Goal: Contribute content: Contribute content

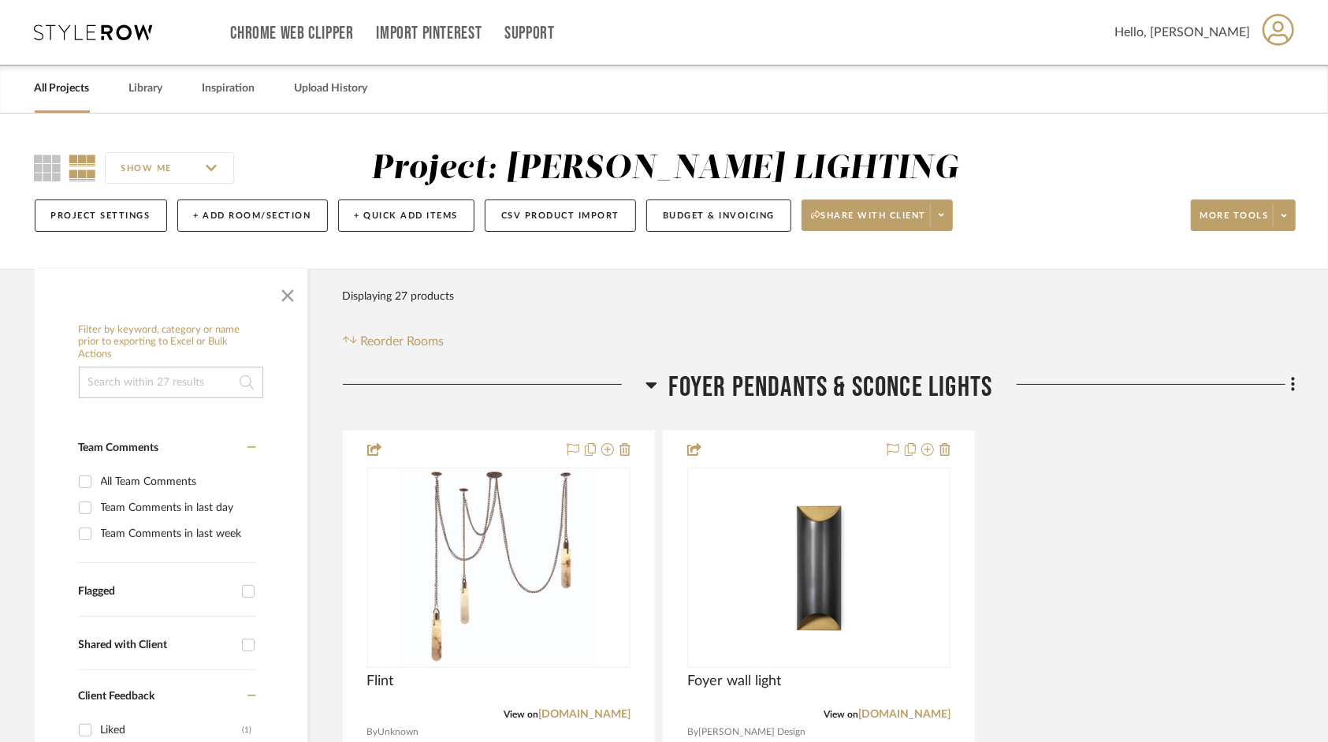
click at [61, 87] on link "All Projects" at bounding box center [62, 88] width 55 height 21
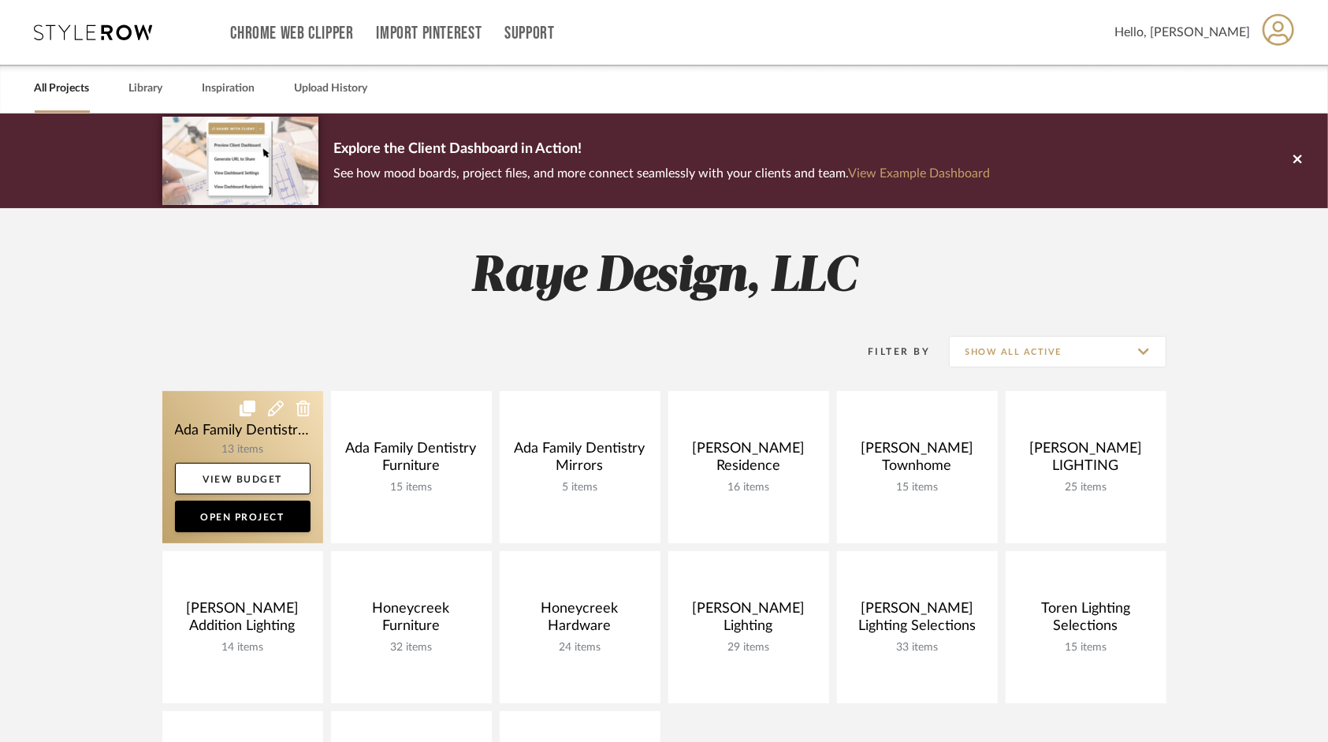
click at [211, 425] on link at bounding box center [242, 467] width 161 height 152
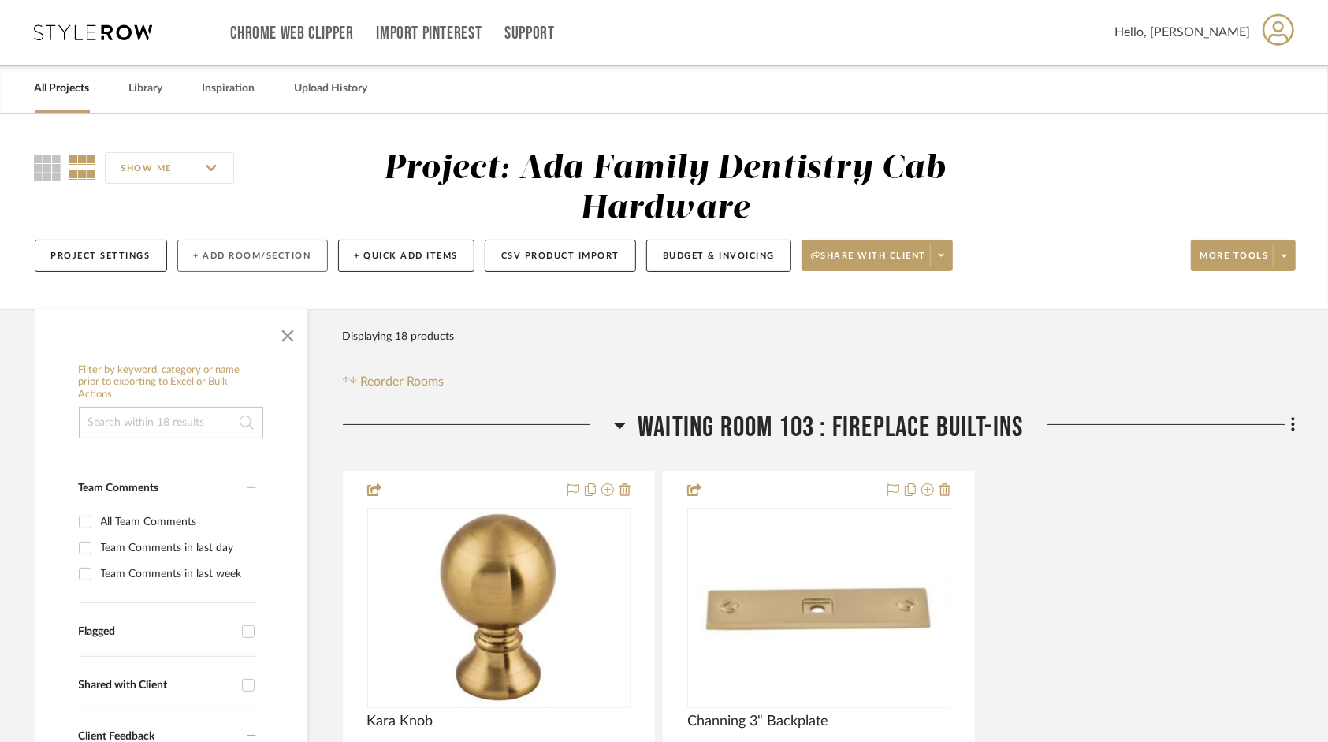
click at [233, 260] on button "+ Add Room/Section" at bounding box center [252, 256] width 151 height 32
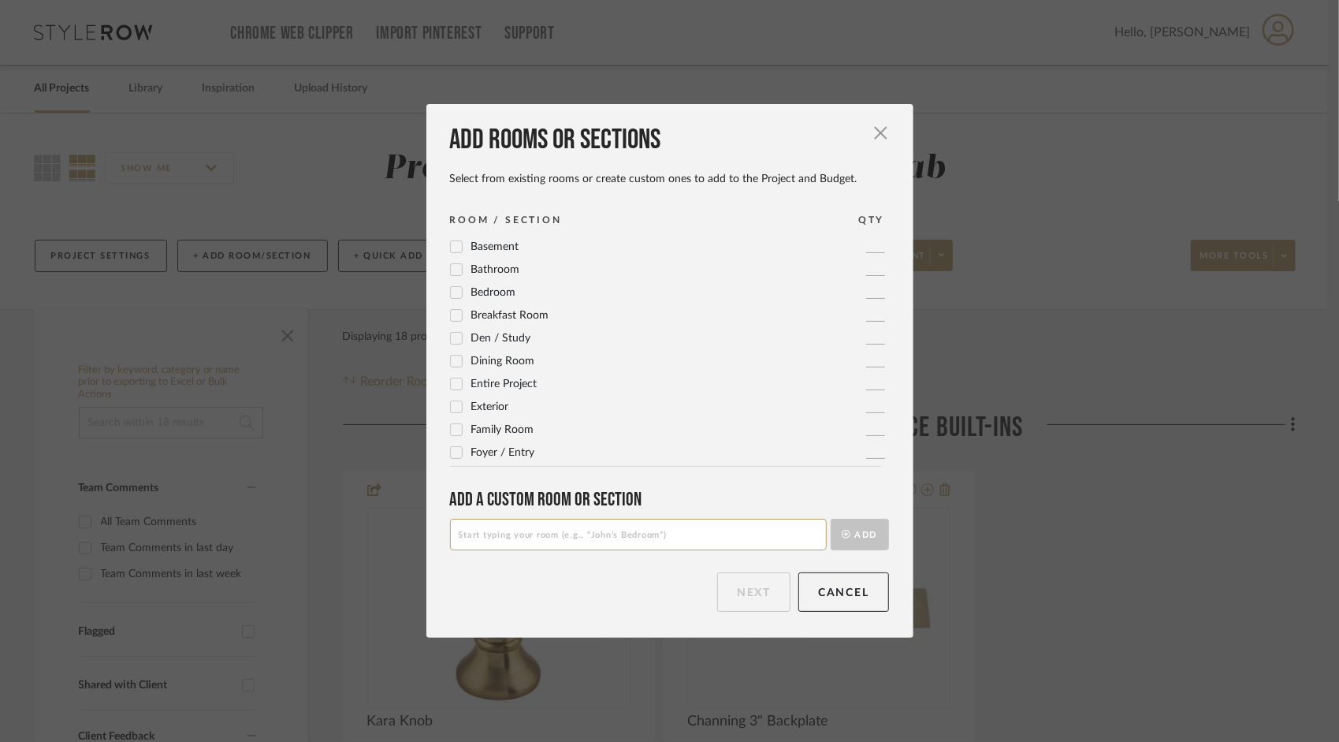
click at [525, 546] on input at bounding box center [638, 535] width 377 height 32
type input "Room Numbers"
click at [872, 534] on button "Add" at bounding box center [860, 535] width 58 height 32
click at [758, 598] on button "Next" at bounding box center [753, 591] width 73 height 39
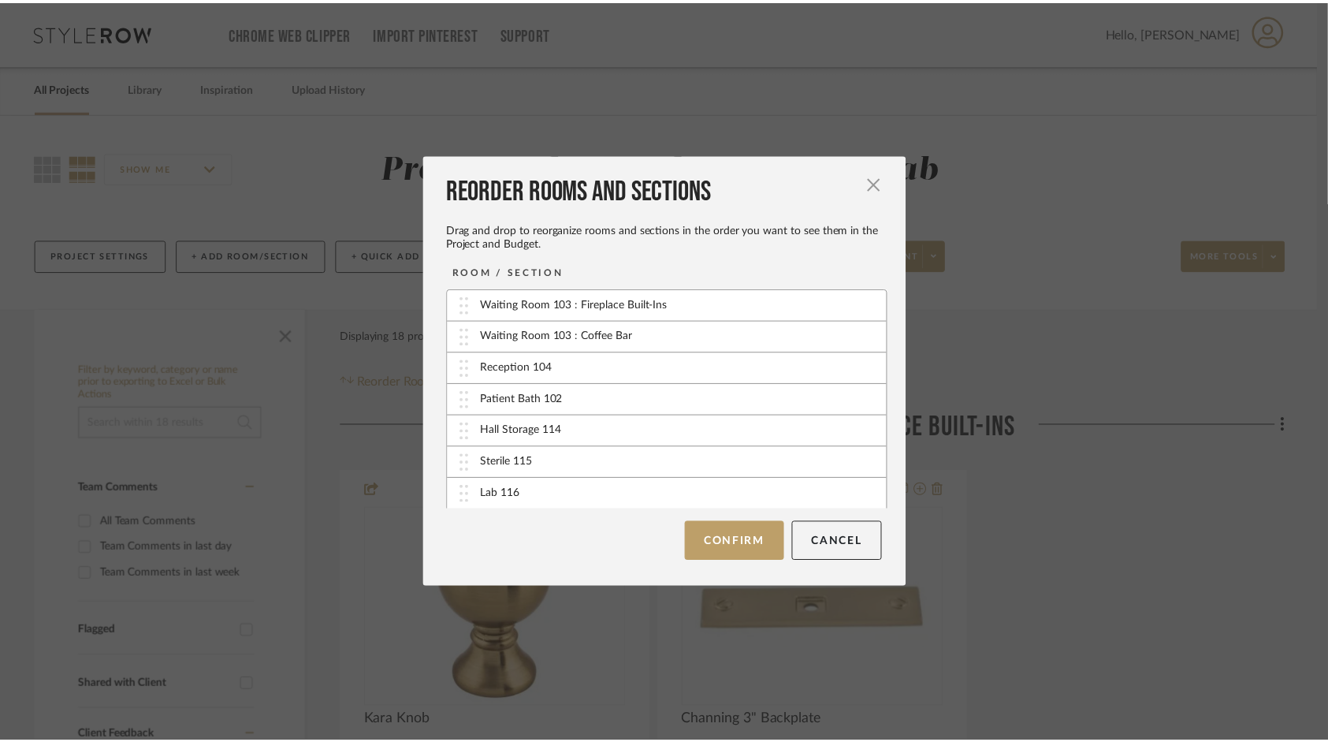
scroll to position [280, 0]
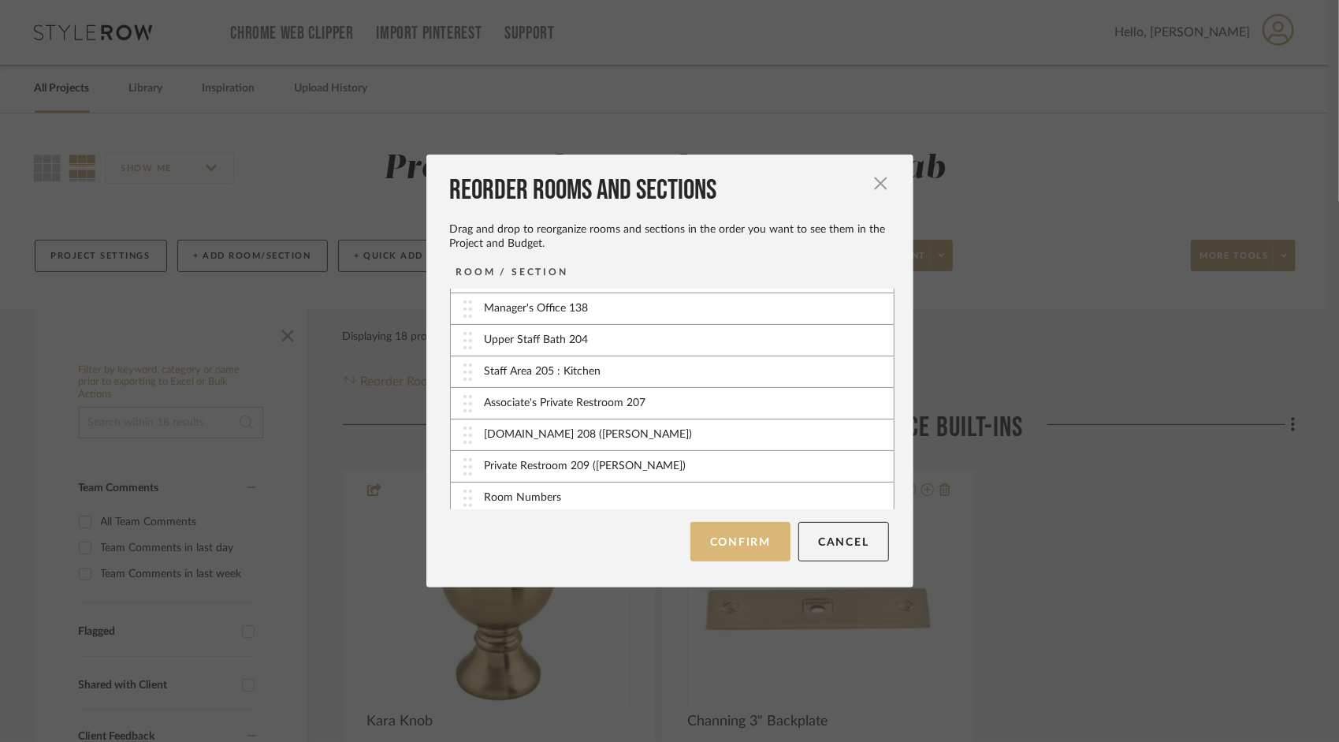
click at [745, 541] on button "Confirm" at bounding box center [740, 541] width 100 height 39
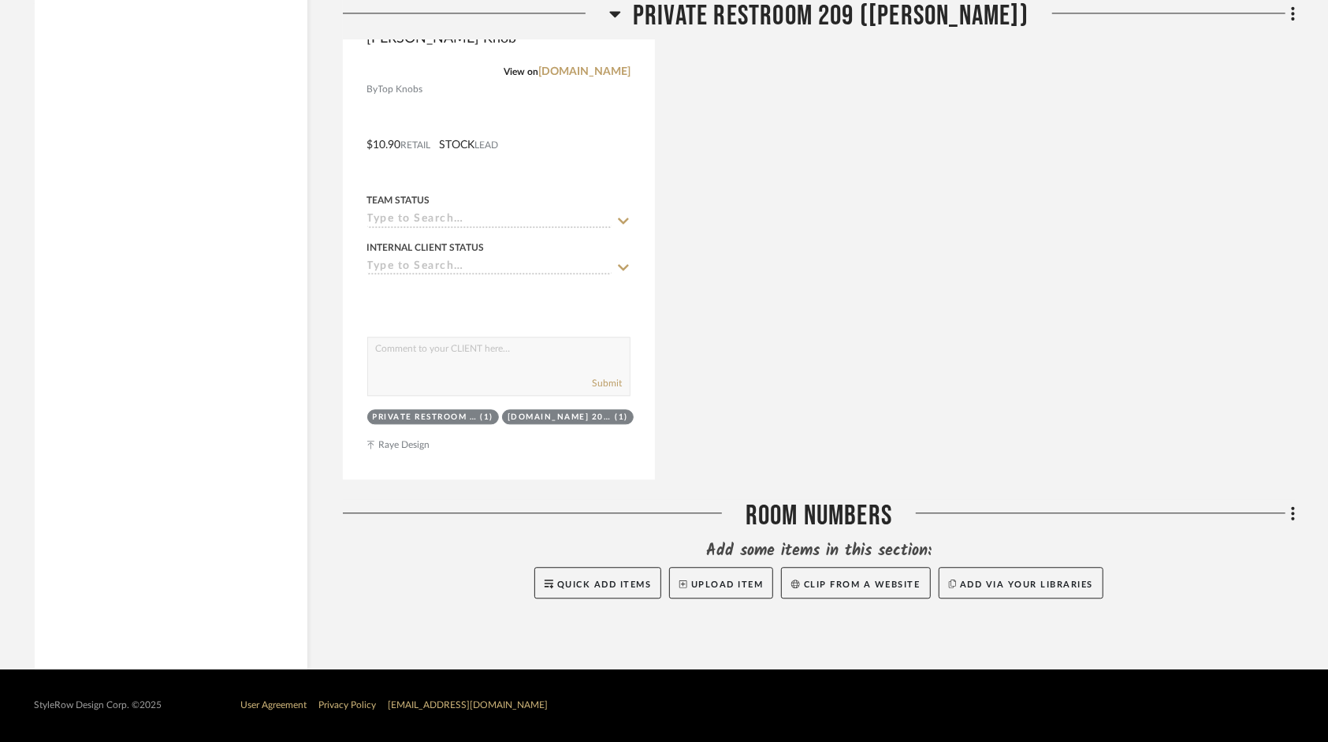
scroll to position [10341, 0]
click at [720, 583] on button "Upload Item" at bounding box center [721, 583] width 104 height 32
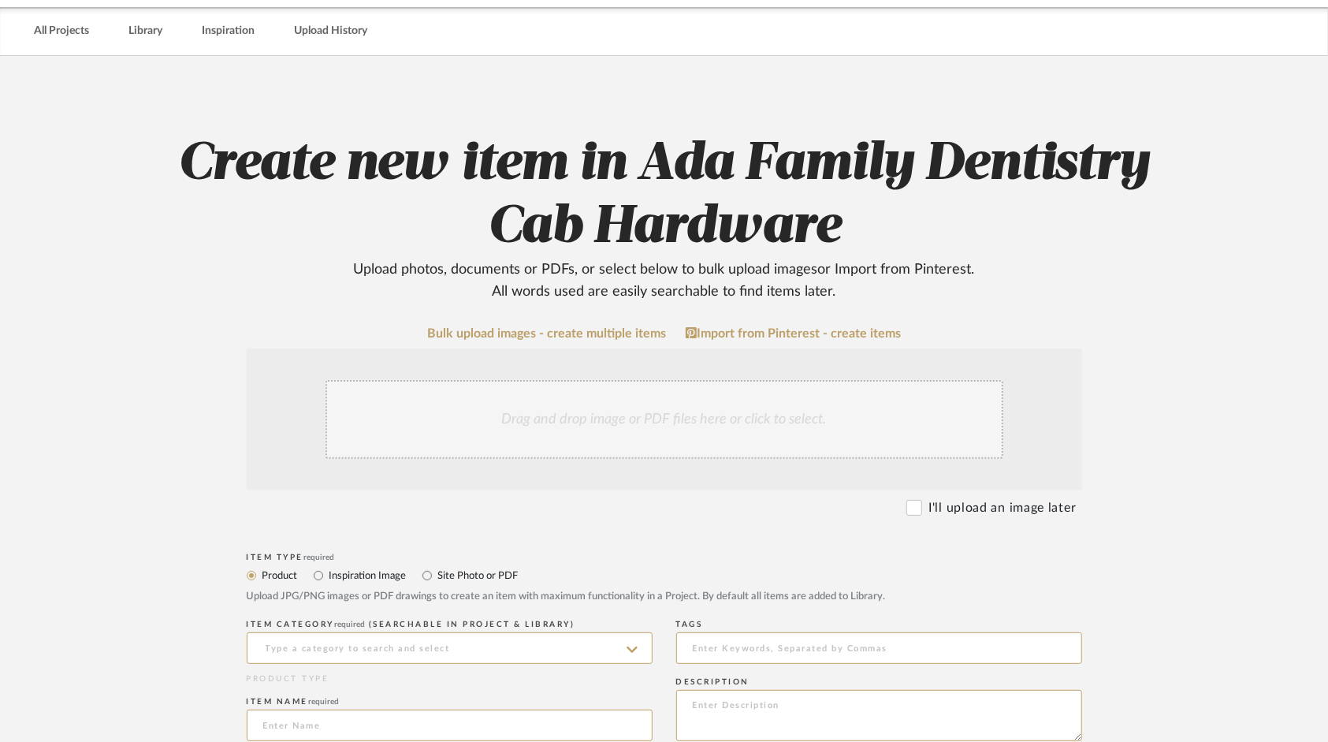
scroll to position [79, 0]
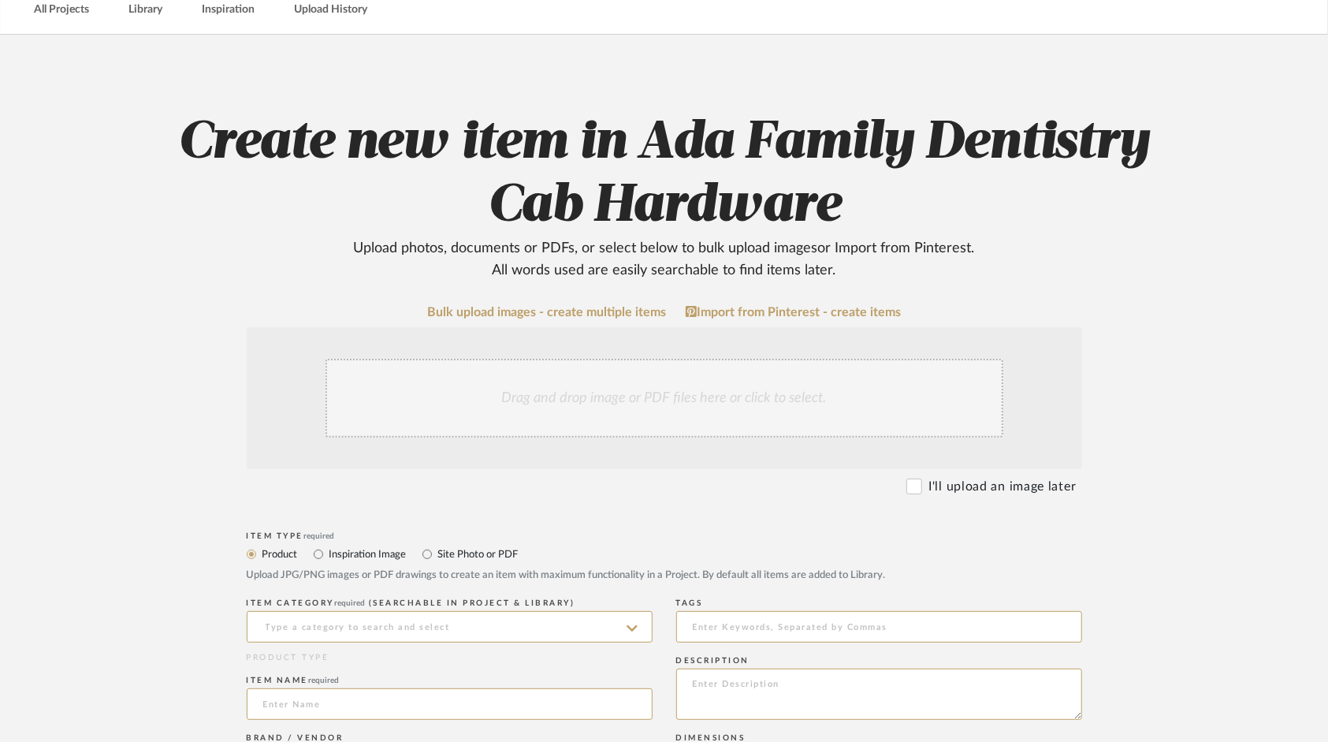
click at [569, 390] on div "Drag and drop image or PDF files here or click to select." at bounding box center [664, 398] width 678 height 79
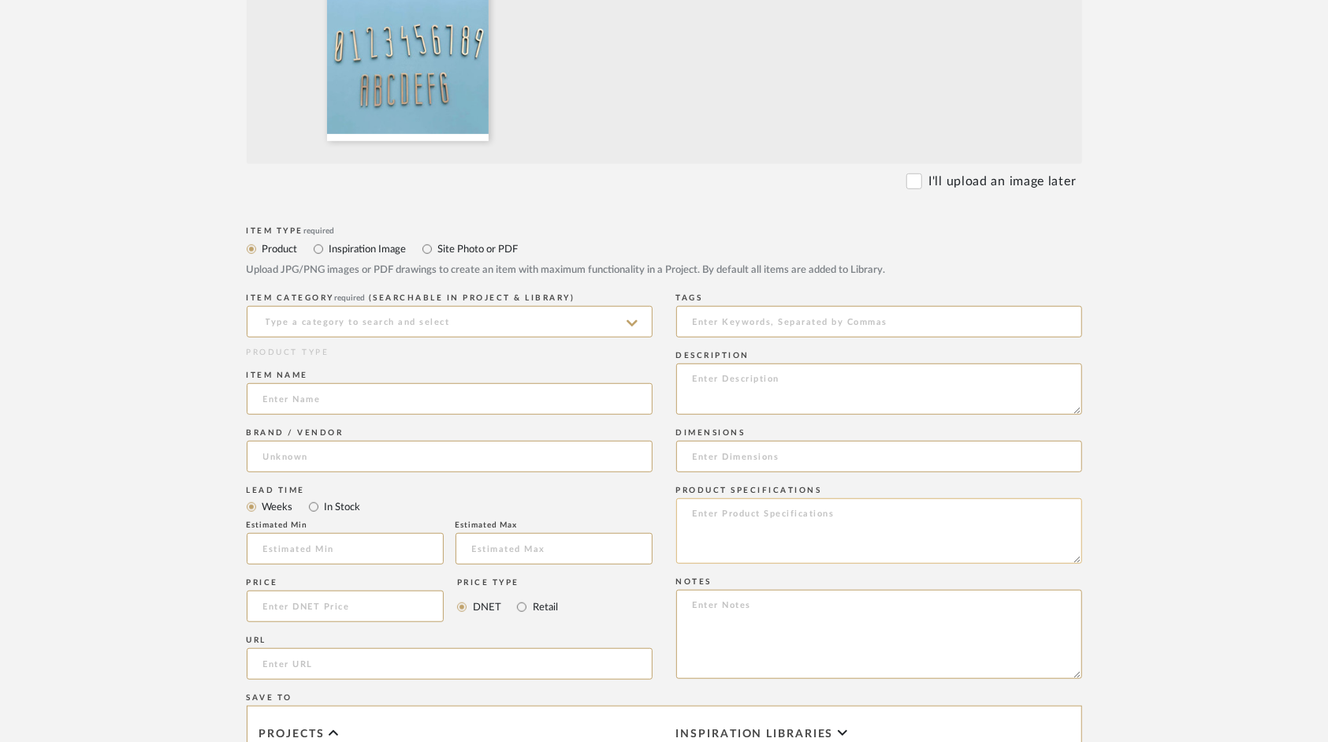
scroll to position [709, 0]
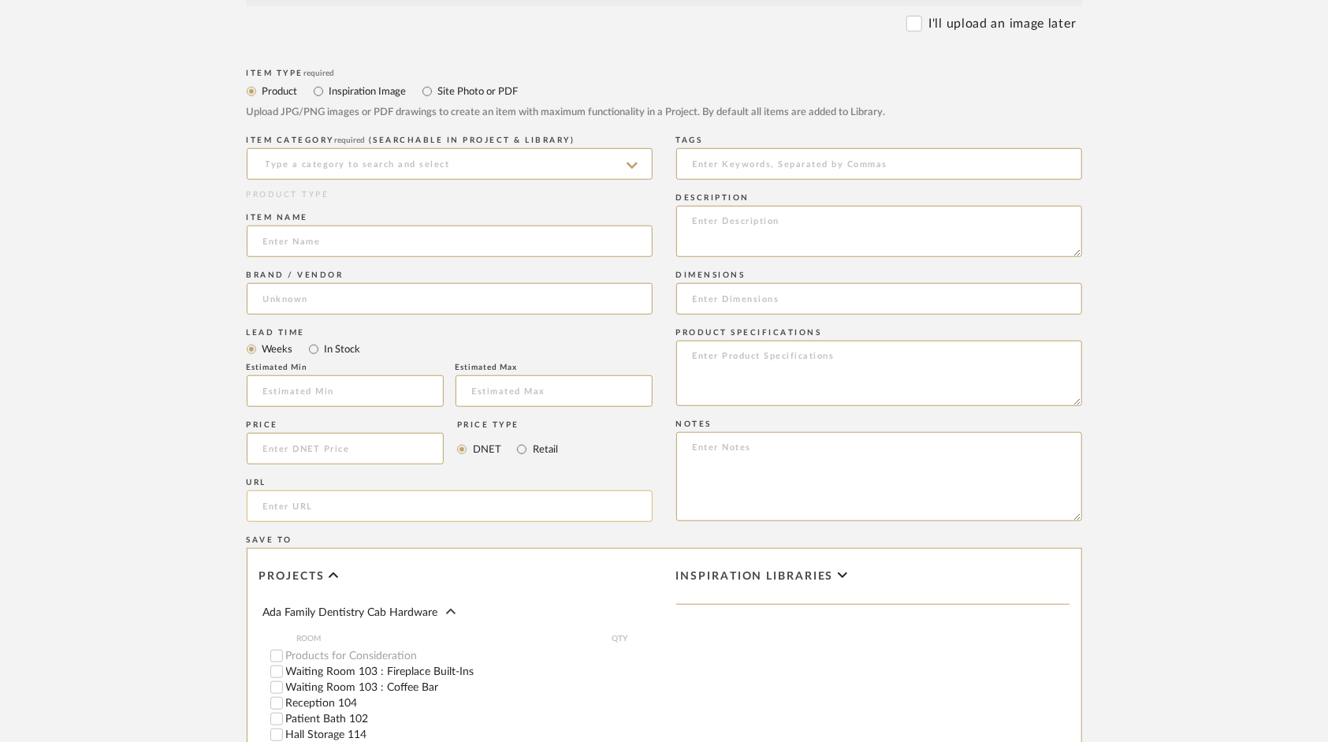
click at [389, 504] on input "url" at bounding box center [450, 506] width 406 height 32
paste input "[URL][DOMAIN_NAME]"
type input "[URL][DOMAIN_NAME]"
click at [327, 162] on input at bounding box center [450, 164] width 406 height 32
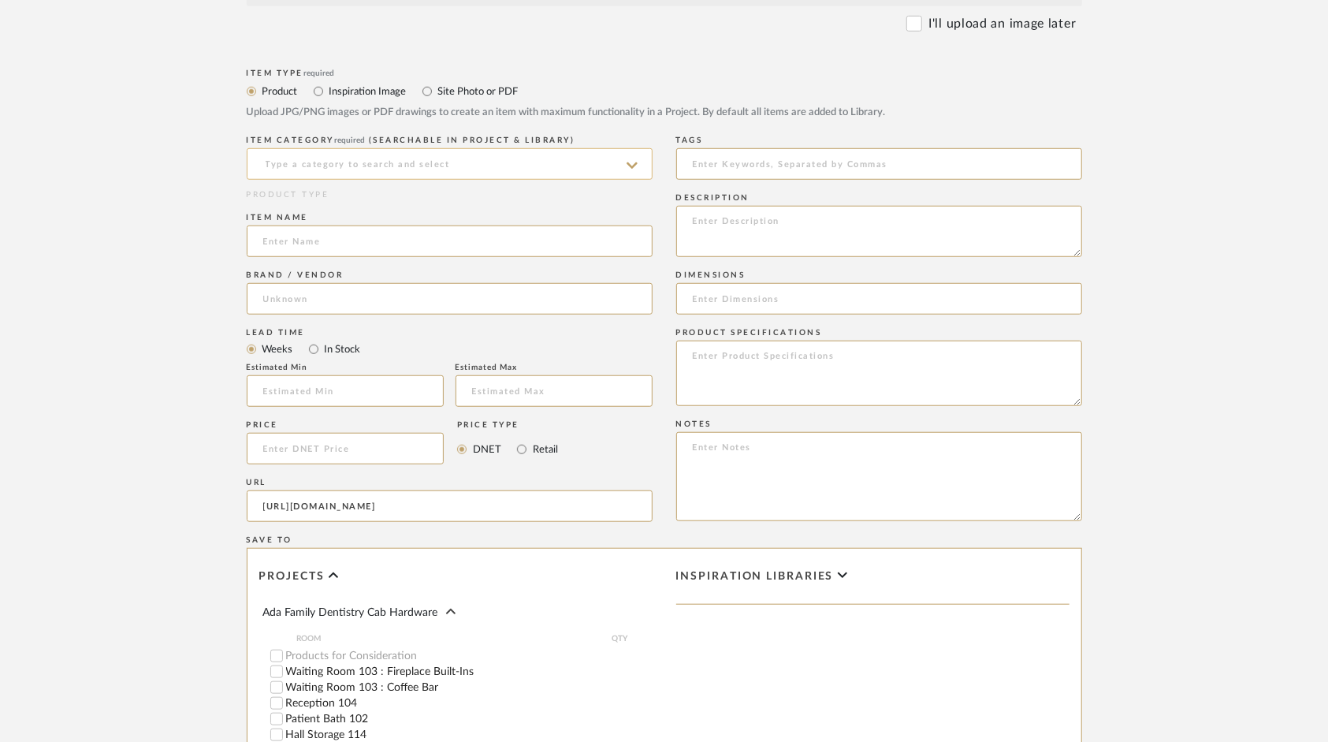
scroll to position [0, 0]
type input "s"
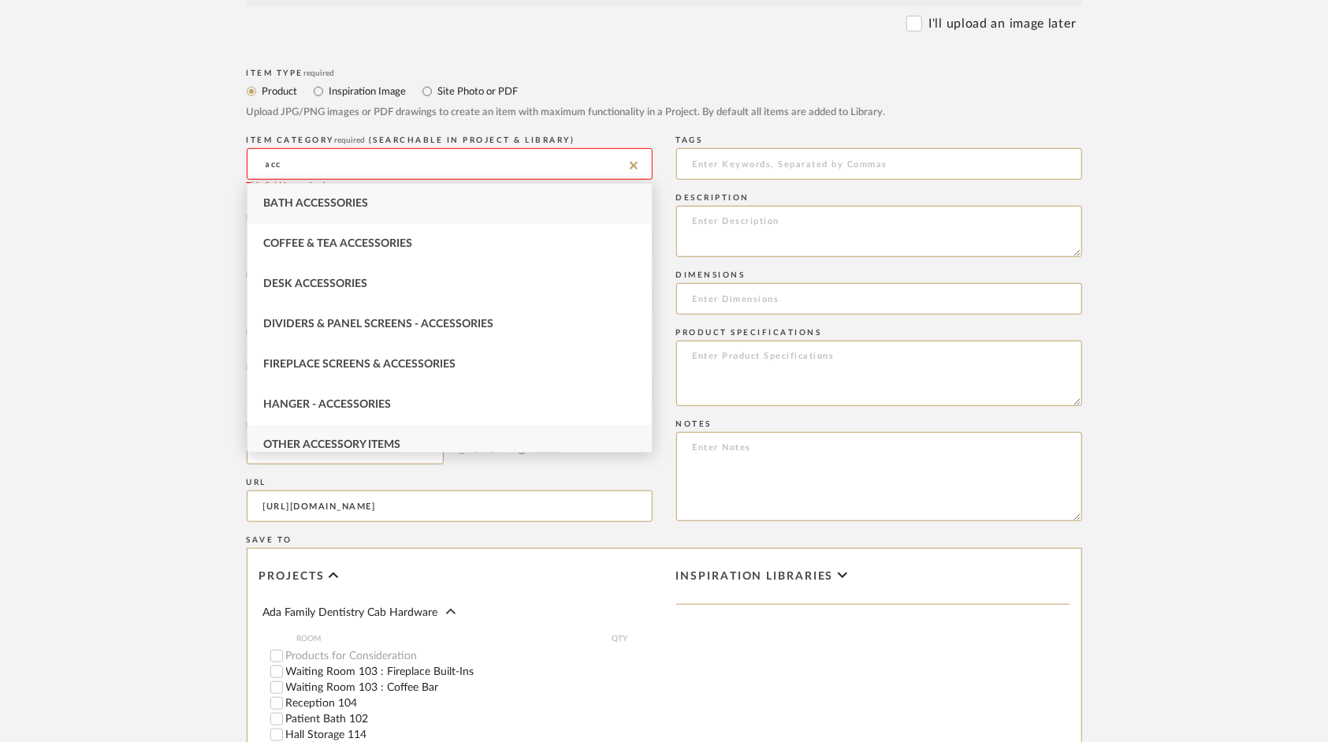
click at [316, 434] on div "Other Accessory Items" at bounding box center [449, 445] width 404 height 40
type input "Other Accessory Items"
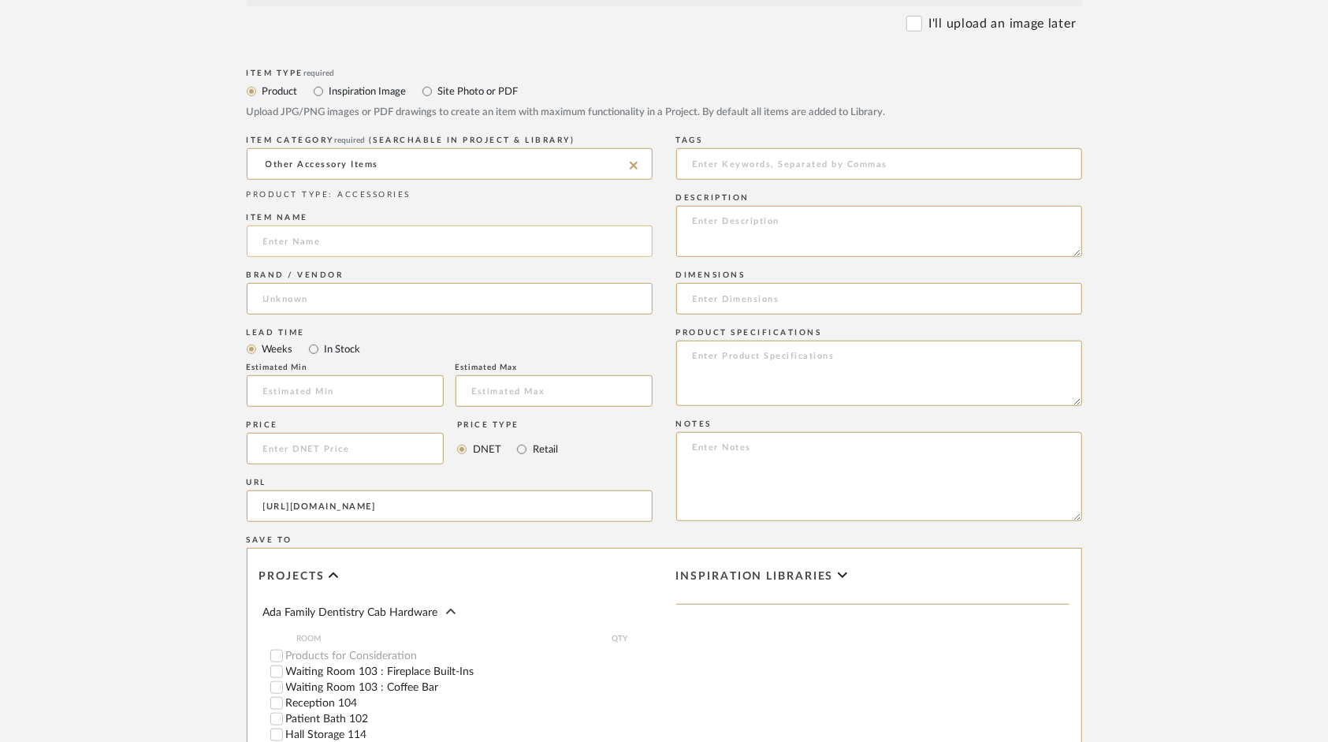
click at [333, 244] on input at bounding box center [450, 241] width 406 height 32
type input "70mm Gold Metal Letters"
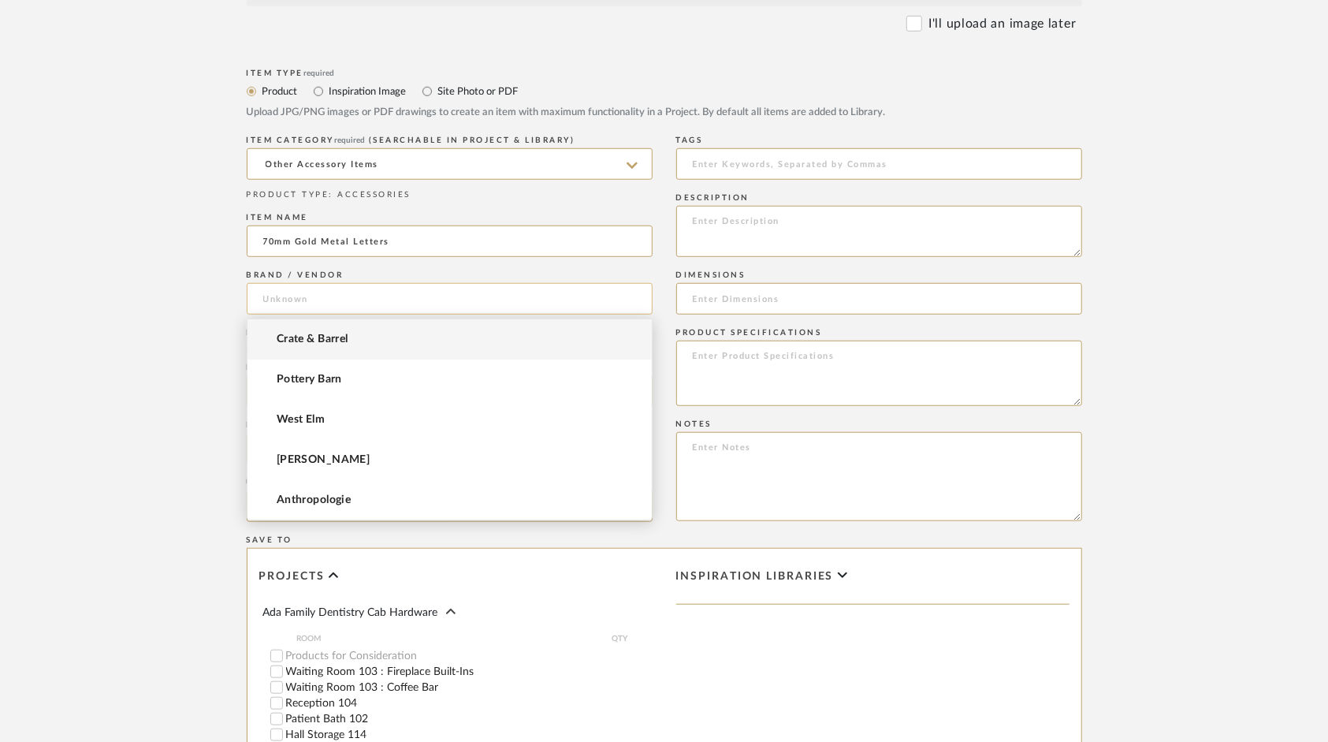
click at [317, 295] on input at bounding box center [450, 299] width 406 height 32
type input "Etsy"
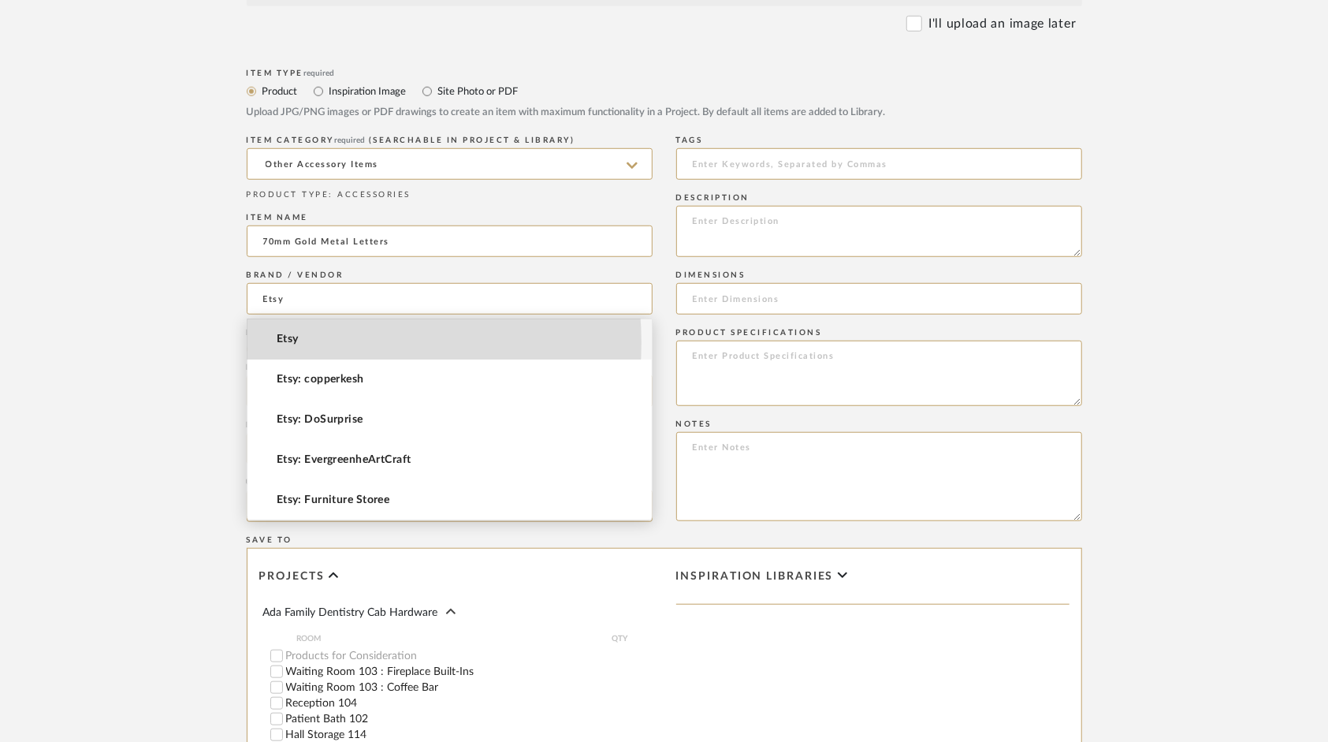
click at [325, 342] on mat-option "Etsy" at bounding box center [449, 339] width 404 height 40
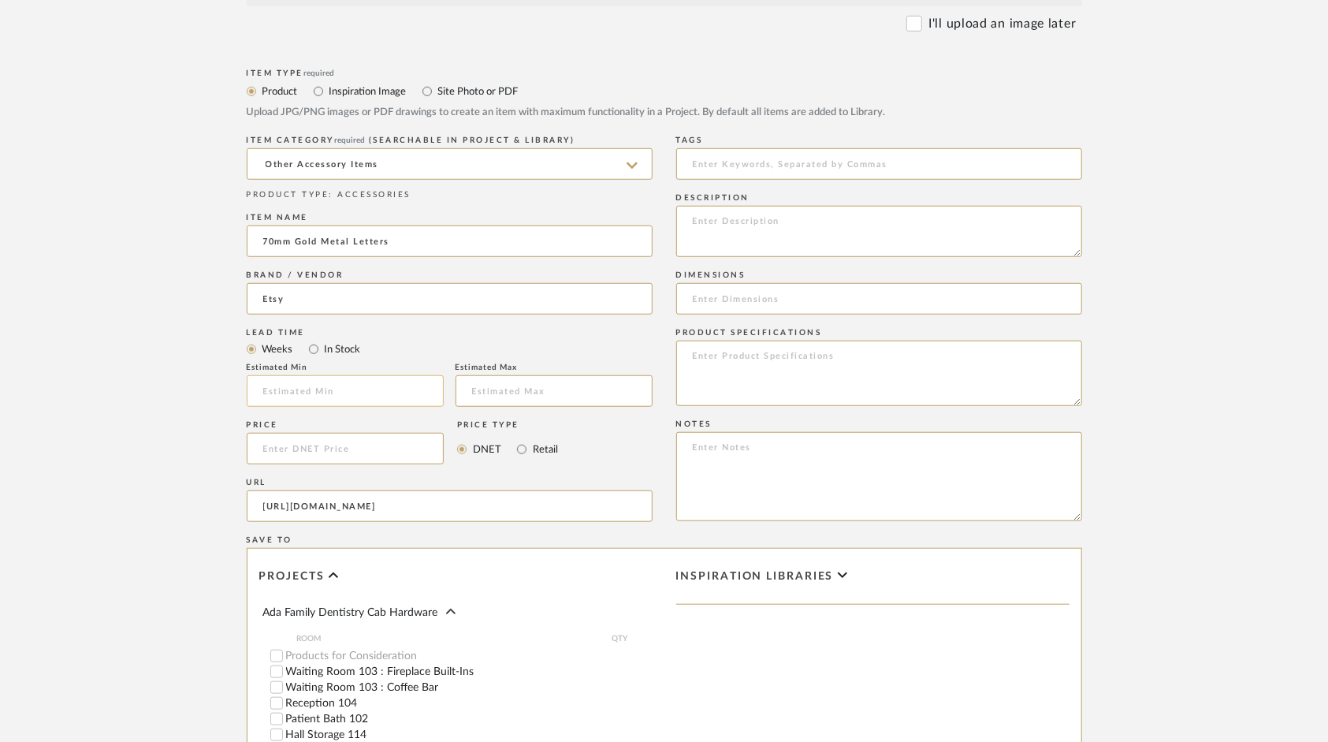
click at [273, 391] on input "text" at bounding box center [345, 391] width 197 height 32
type input "2"
click at [500, 396] on input "text" at bounding box center [554, 391] width 197 height 32
type input "3"
click at [722, 232] on textarea at bounding box center [879, 231] width 406 height 51
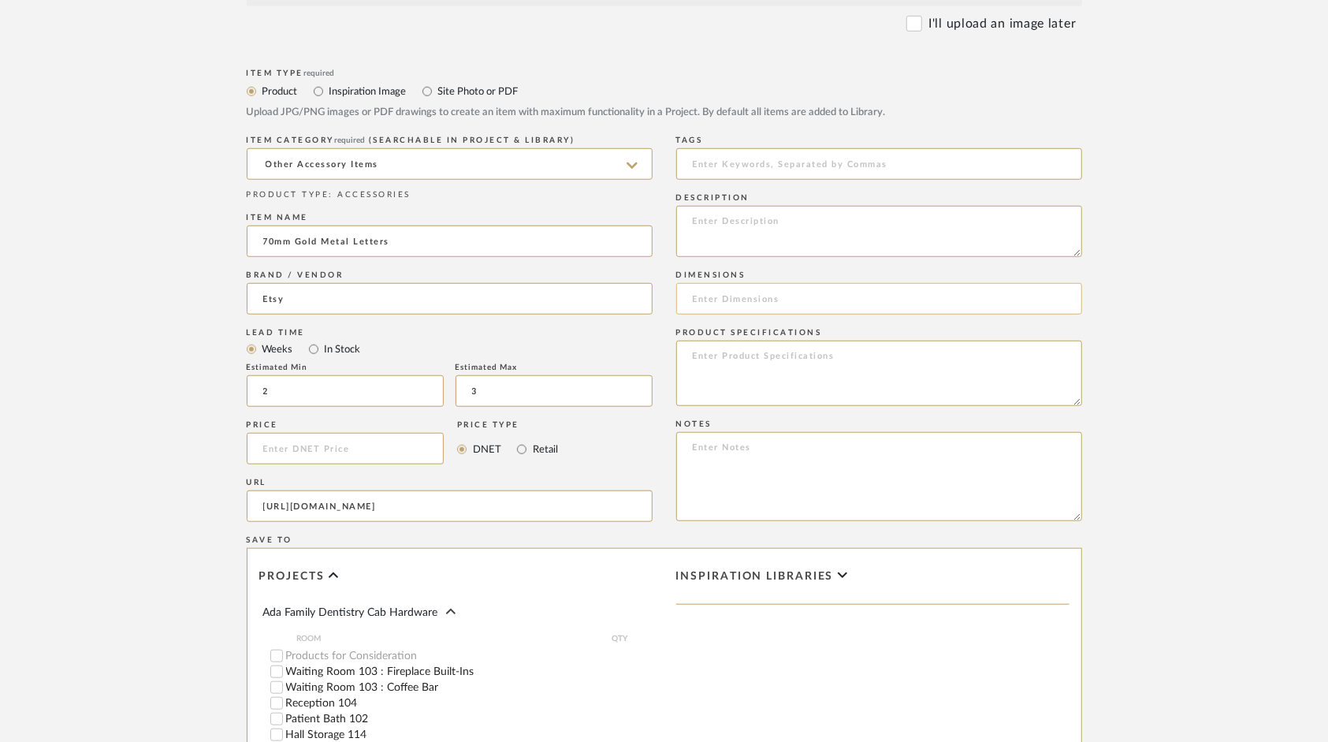
click at [739, 299] on input at bounding box center [879, 299] width 406 height 32
type input "(10.16cm) 4""
click at [749, 357] on textarea at bounding box center [879, 372] width 406 height 65
type textarea "B"
click at [775, 353] on textarea "Metal Room Signage Numbers" at bounding box center [879, 372] width 406 height 65
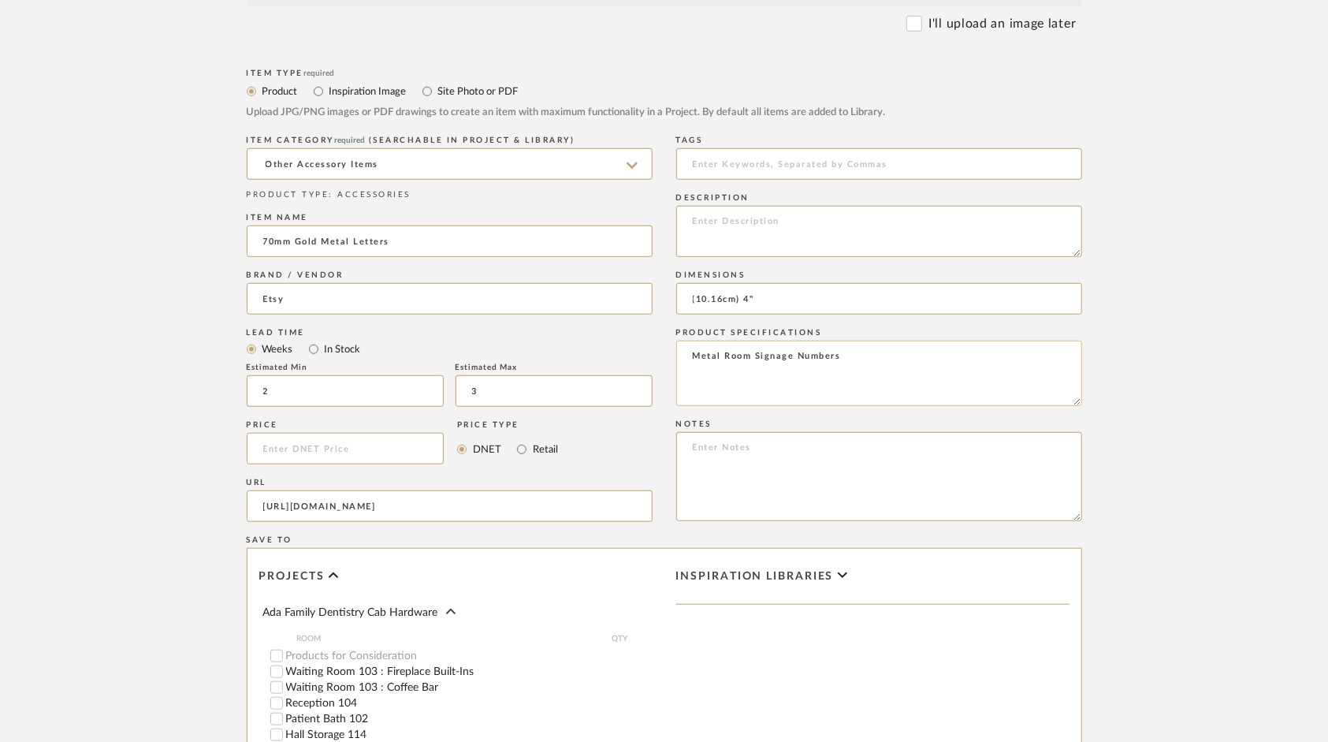
click at [775, 353] on textarea "Metal Room Signage Numbers" at bounding box center [879, 372] width 406 height 65
click at [808, 361] on textarea "Metal Room Numbers" at bounding box center [879, 372] width 406 height 65
click at [701, 384] on textarea "Metal Room Numbers CONFIGURATIONS: H 1, H 2, H 3, H 4, H 5, H 6, H 7, D 1, D 2,…" at bounding box center [879, 372] width 406 height 65
type textarea "Metal Room Numbers CONFIGURATIONS: H 1, H 2, H 3, H 4, H 5, H 6, H 7, D 1, D 2,…"
click at [1187, 472] on upload-items "Create new item in Ada Family Dentistry Cab Hardware Upload photos, documents o…" at bounding box center [664, 214] width 1328 height 1620
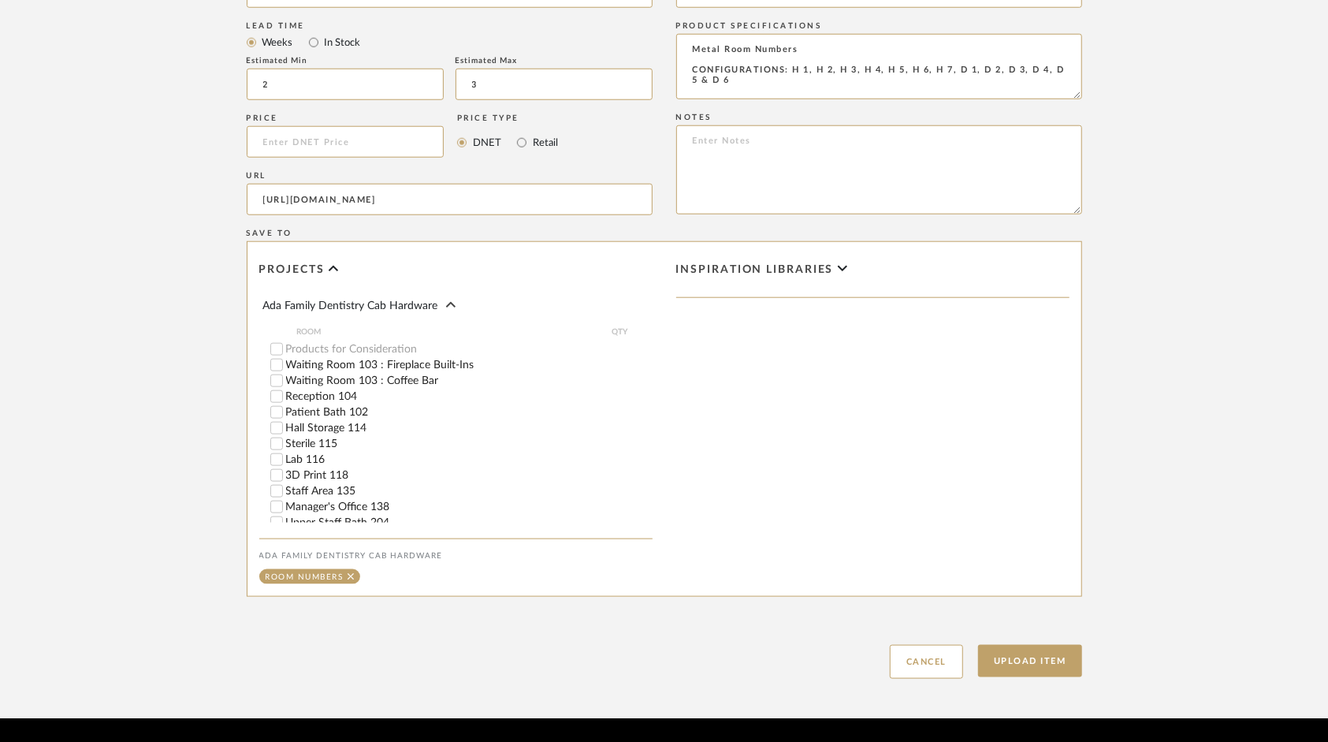
scroll to position [1063, 0]
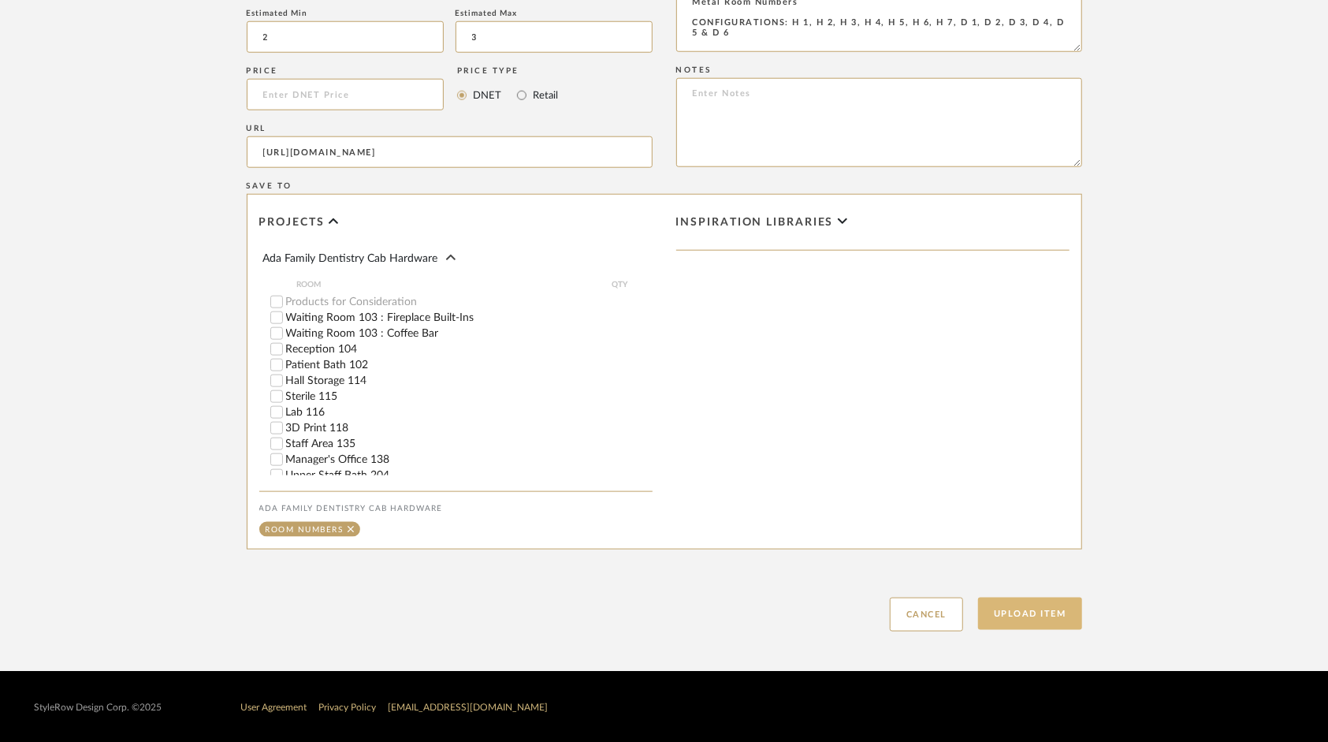
click at [1028, 611] on button "Upload Item" at bounding box center [1030, 613] width 104 height 32
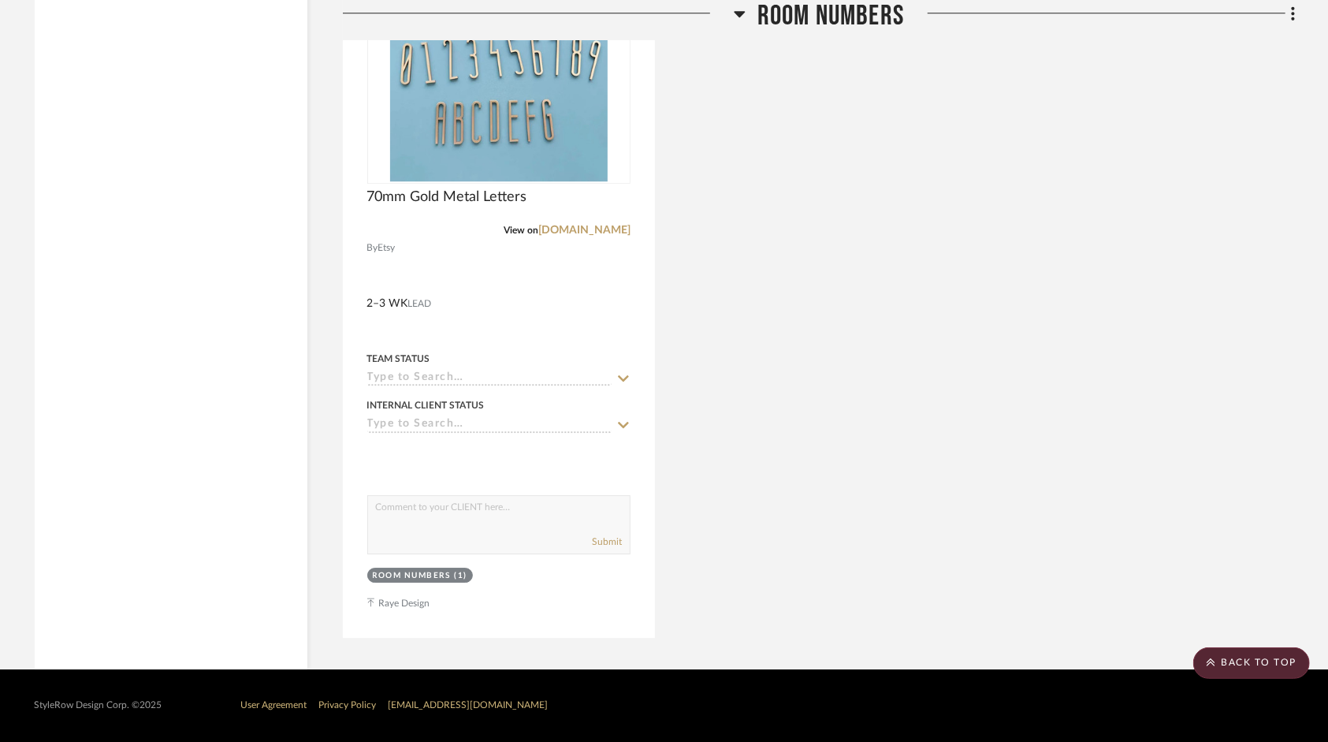
scroll to position [10559, 0]
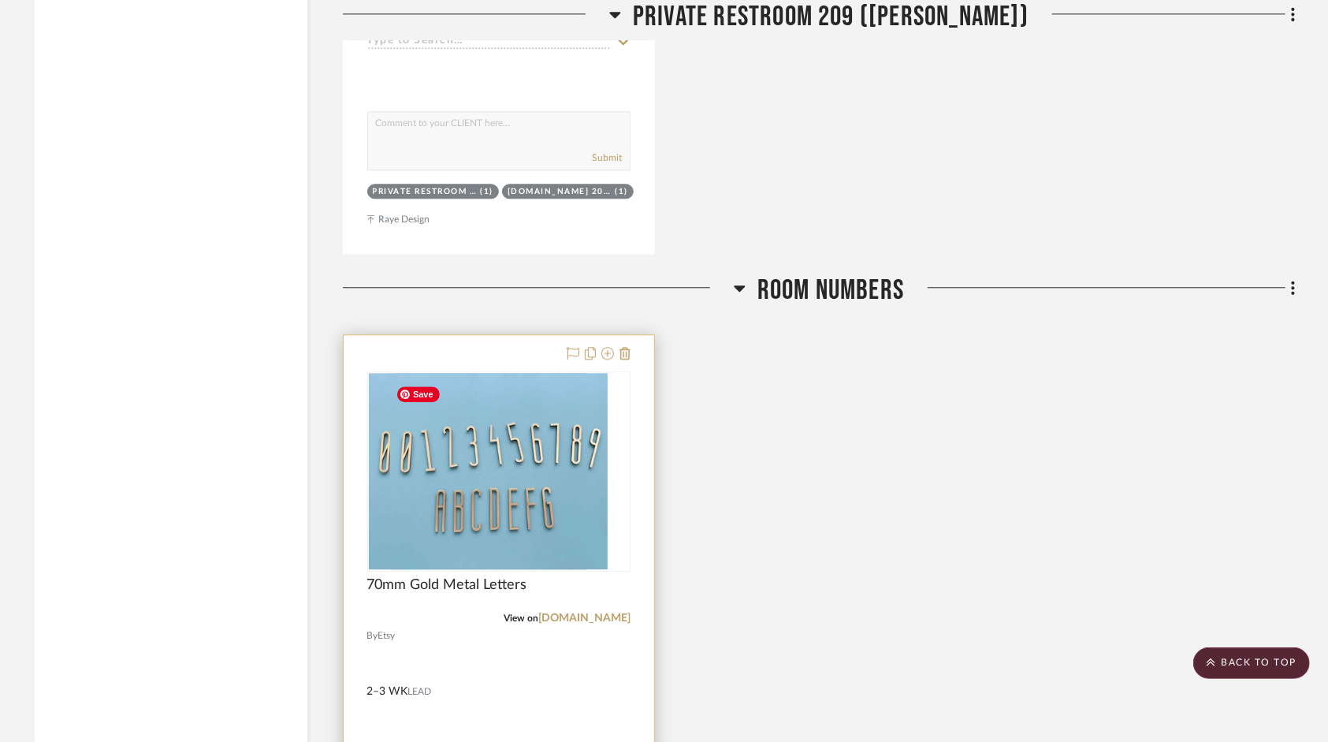
click at [492, 493] on img "0" at bounding box center [478, 471] width 218 height 197
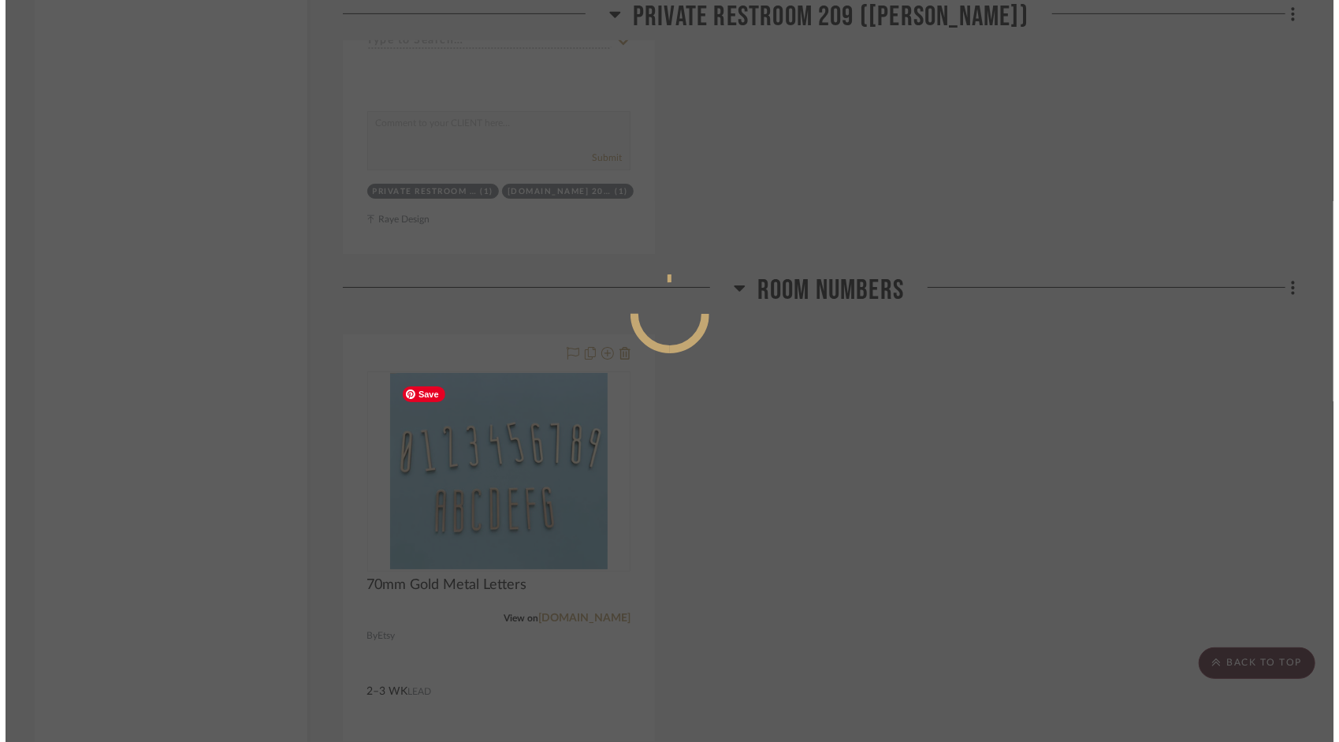
scroll to position [0, 0]
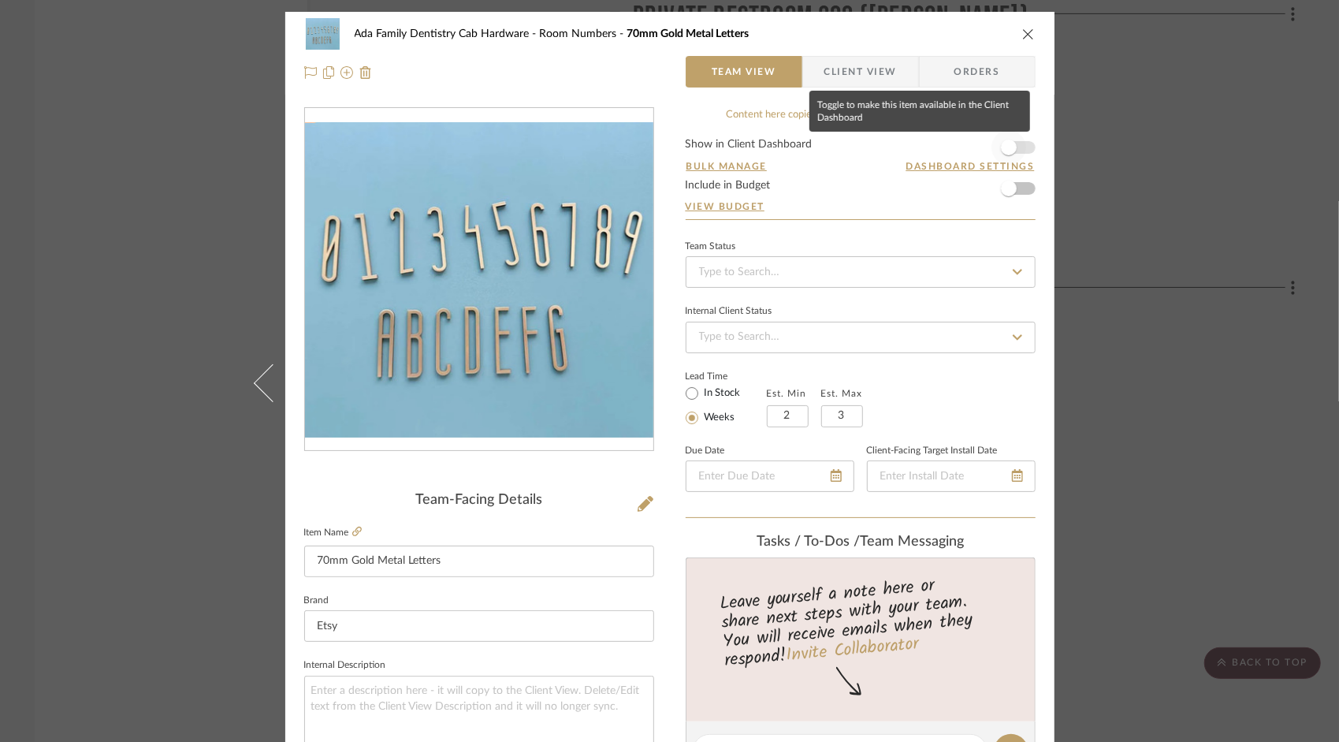
click at [1013, 147] on span "button" at bounding box center [1008, 147] width 35 height 35
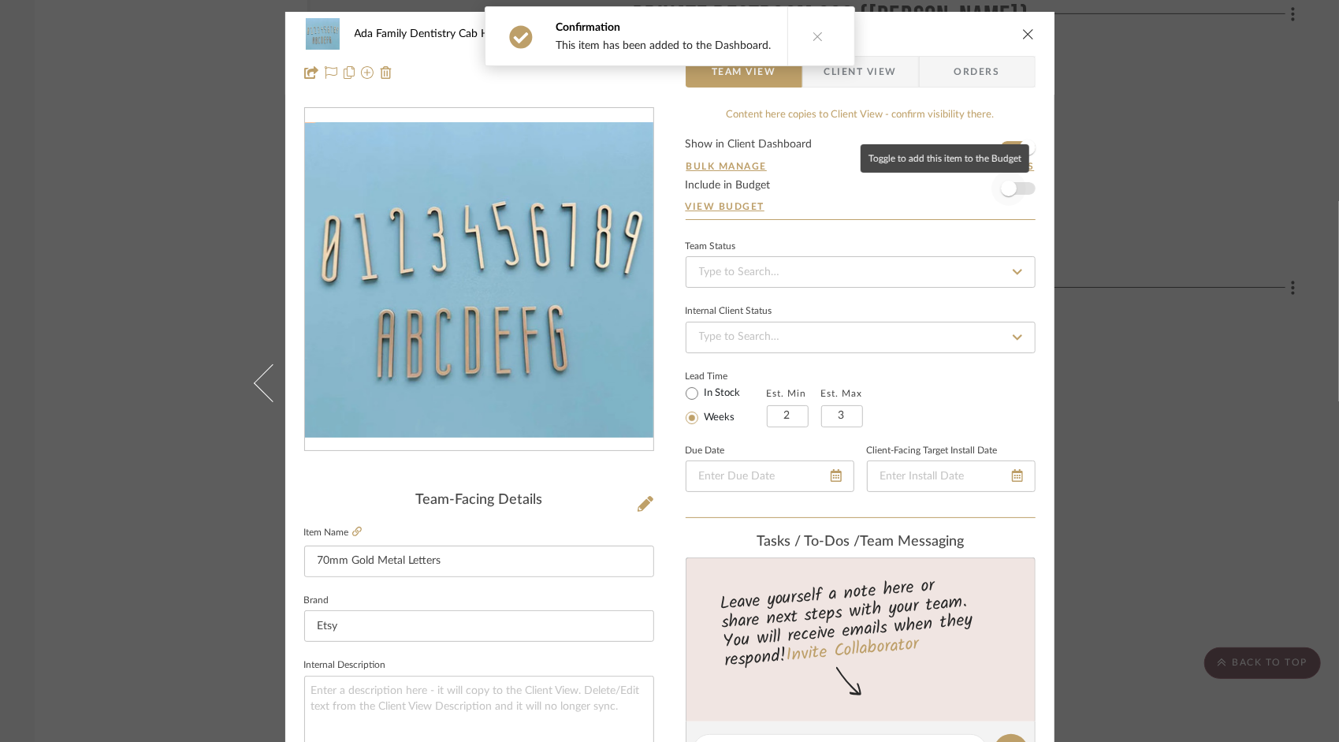
click at [1018, 185] on span "button" at bounding box center [1008, 188] width 35 height 35
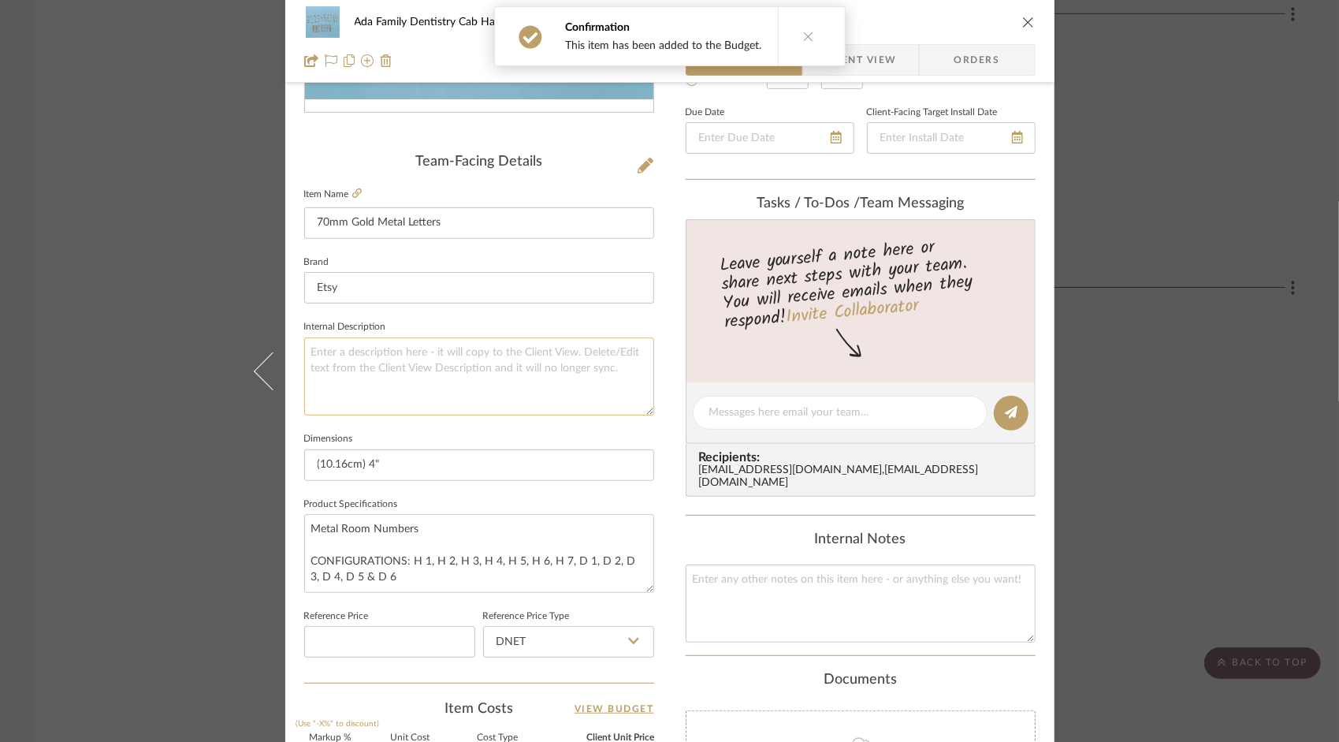
scroll to position [328, 0]
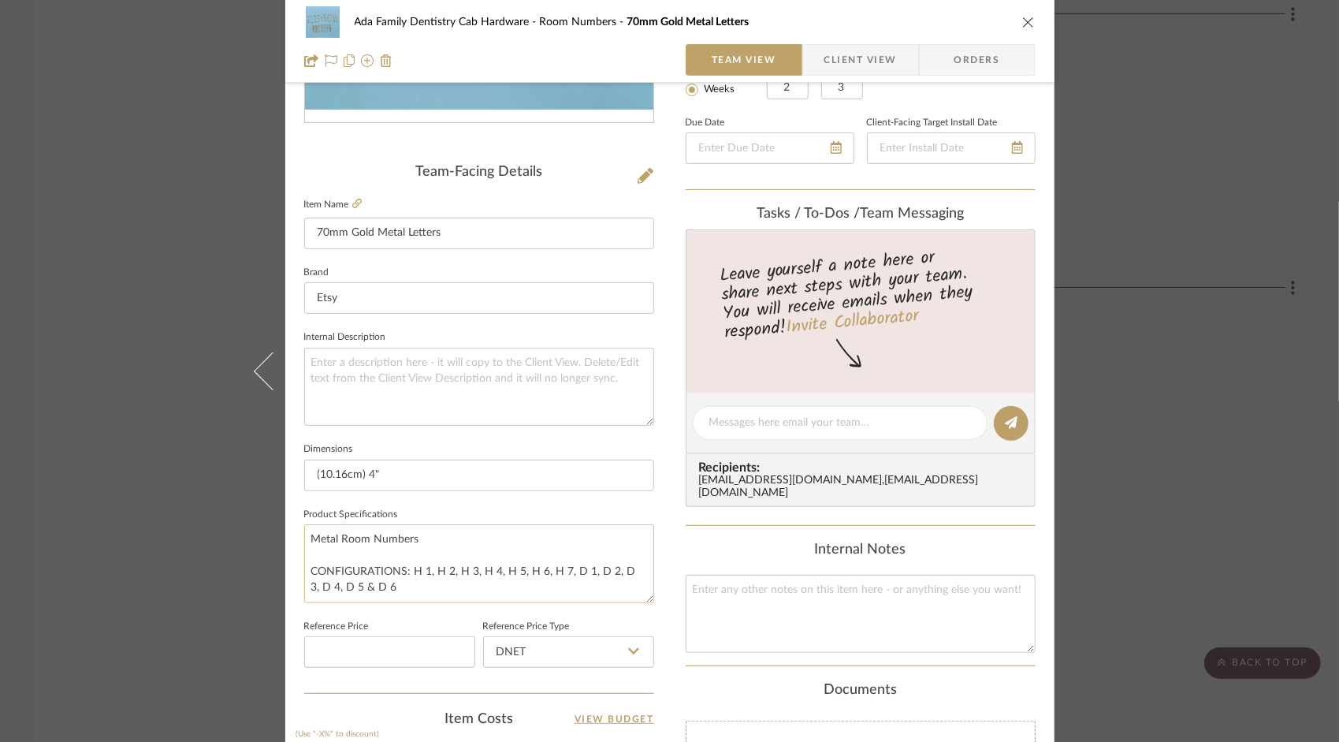
click at [390, 584] on textarea "Metal Room Numbers CONFIGURATIONS: H 1, H 2, H 3, H 4, H 5, H 6, H 7, D 1, D 2,…" at bounding box center [479, 563] width 350 height 78
drag, startPoint x: 388, startPoint y: 584, endPoint x: 295, endPoint y: 571, distance: 93.8
click at [295, 571] on div "Ada Family Dentistry Cab Hardware Room Numbers 70mm Gold Metal Letters Team Vie…" at bounding box center [669, 412] width 769 height 1456
click at [344, 370] on textarea at bounding box center [479, 387] width 350 height 78
paste textarea "CONFIGURATIONS: H 1, H 2, H 3, H 4, H 5, H 6, H 7, D 1, D 2, D 3, D 4, D 5 & D 6"
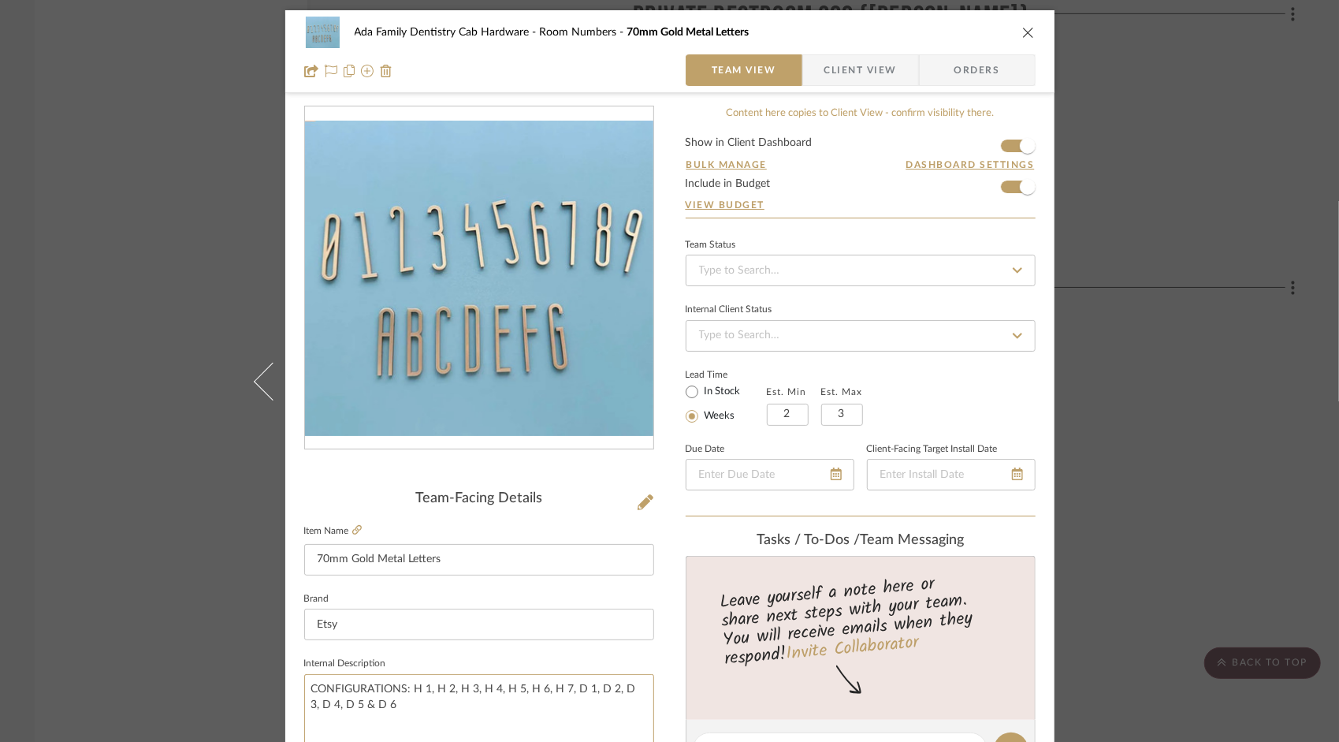
scroll to position [0, 0]
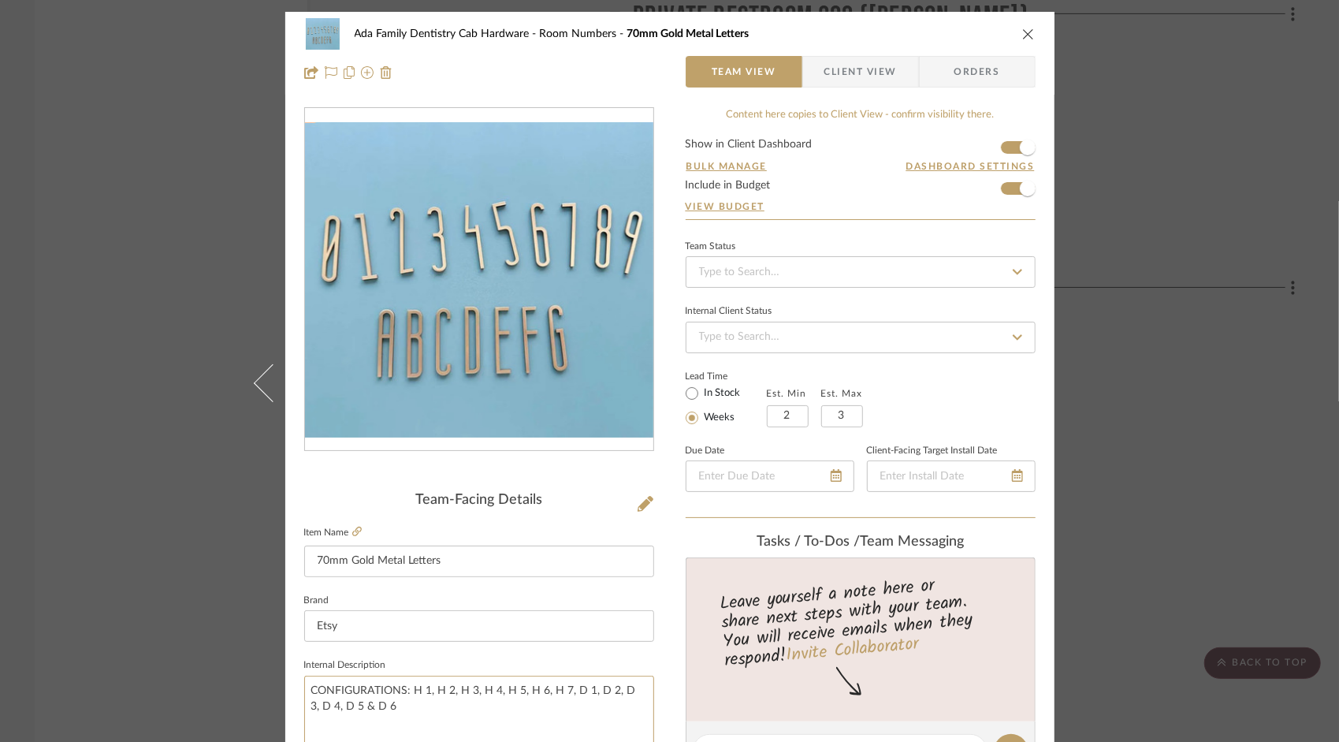
type textarea "CONFIGURATIONS: H 1, H 2, H 3, H 4, H 5, H 6, H 7, D 1, D 2, D 3, D 4, D 5 & D 6"
click at [1024, 35] on icon "close" at bounding box center [1028, 34] width 13 height 13
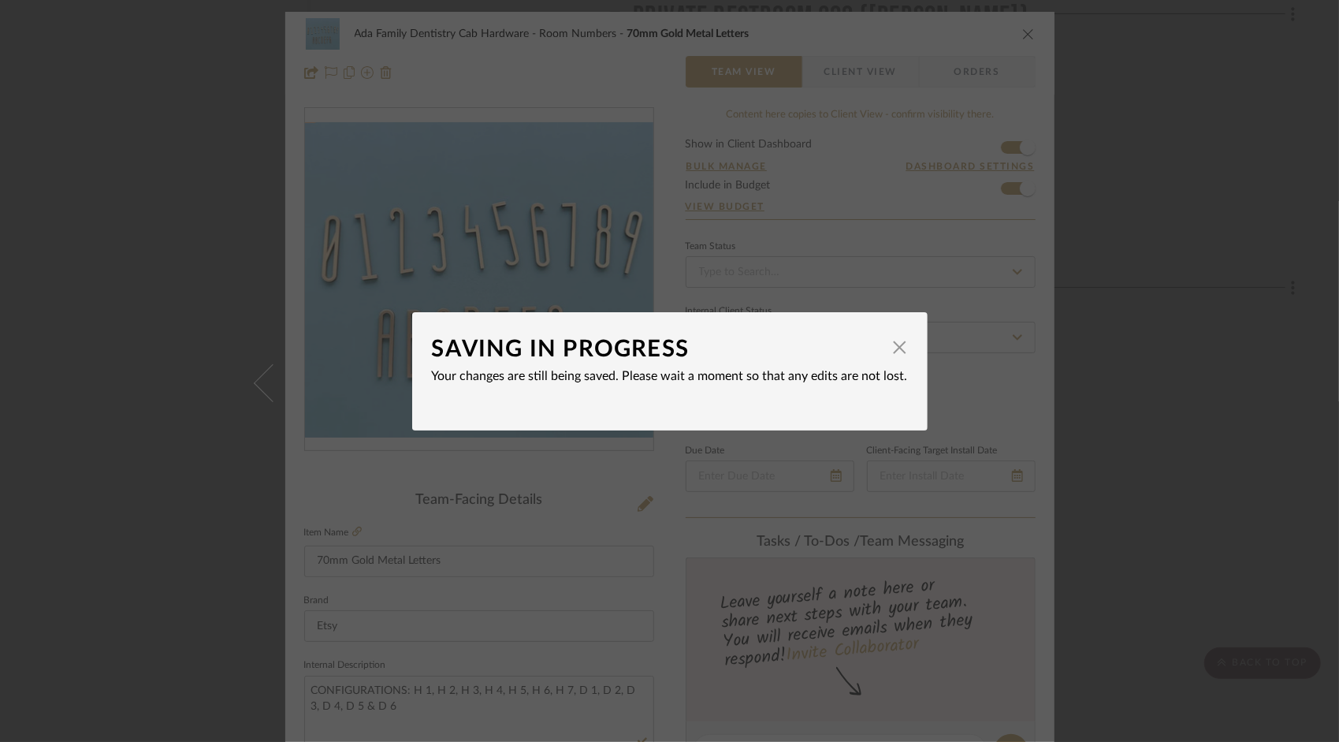
drag, startPoint x: 891, startPoint y: 344, endPoint x: 930, endPoint y: 299, distance: 59.2
click at [891, 344] on span "button" at bounding box center [900, 348] width 32 height 32
